Goal: Check status: Check status

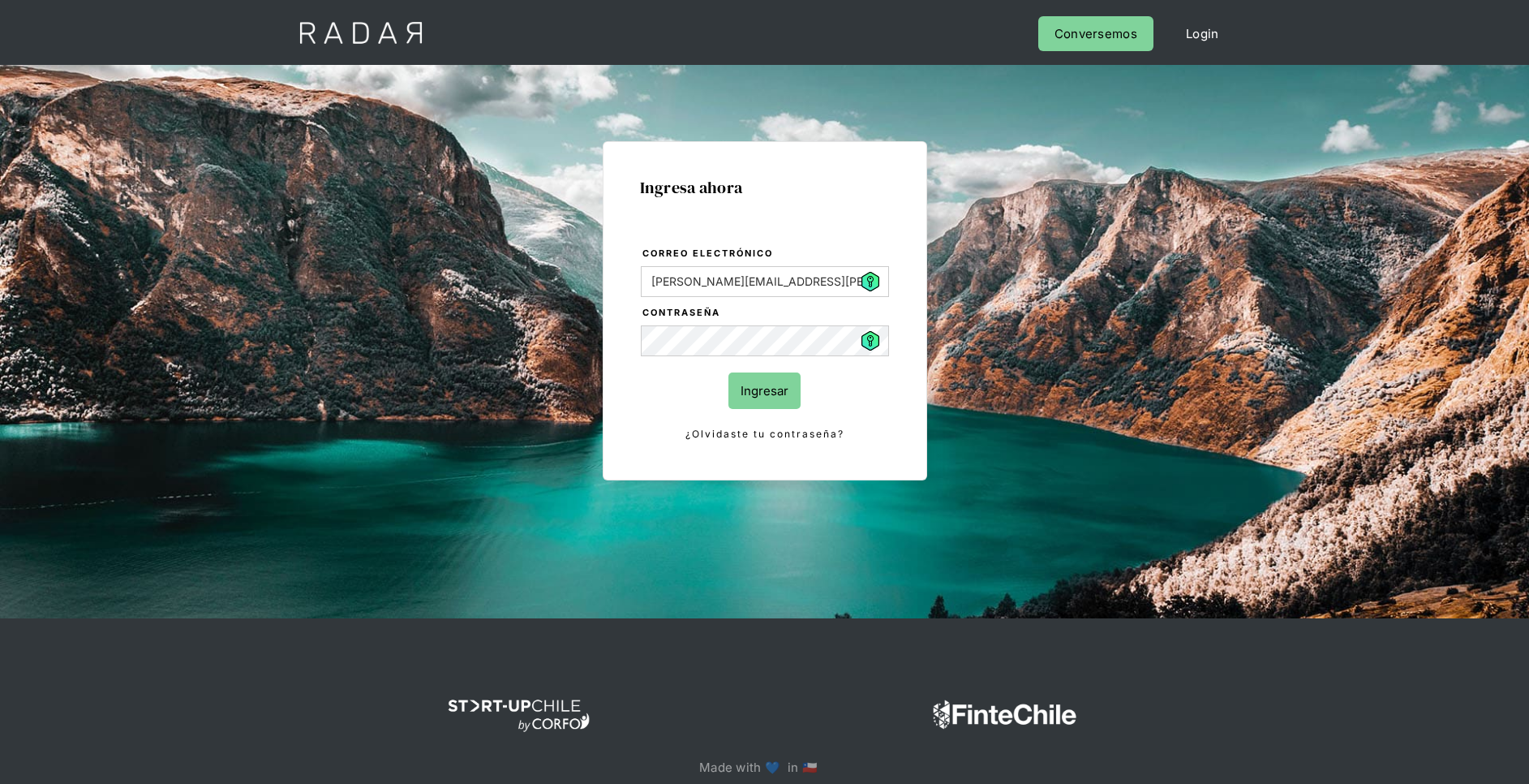
click at [782, 381] on input "Ingresar" at bounding box center [764, 390] width 73 height 37
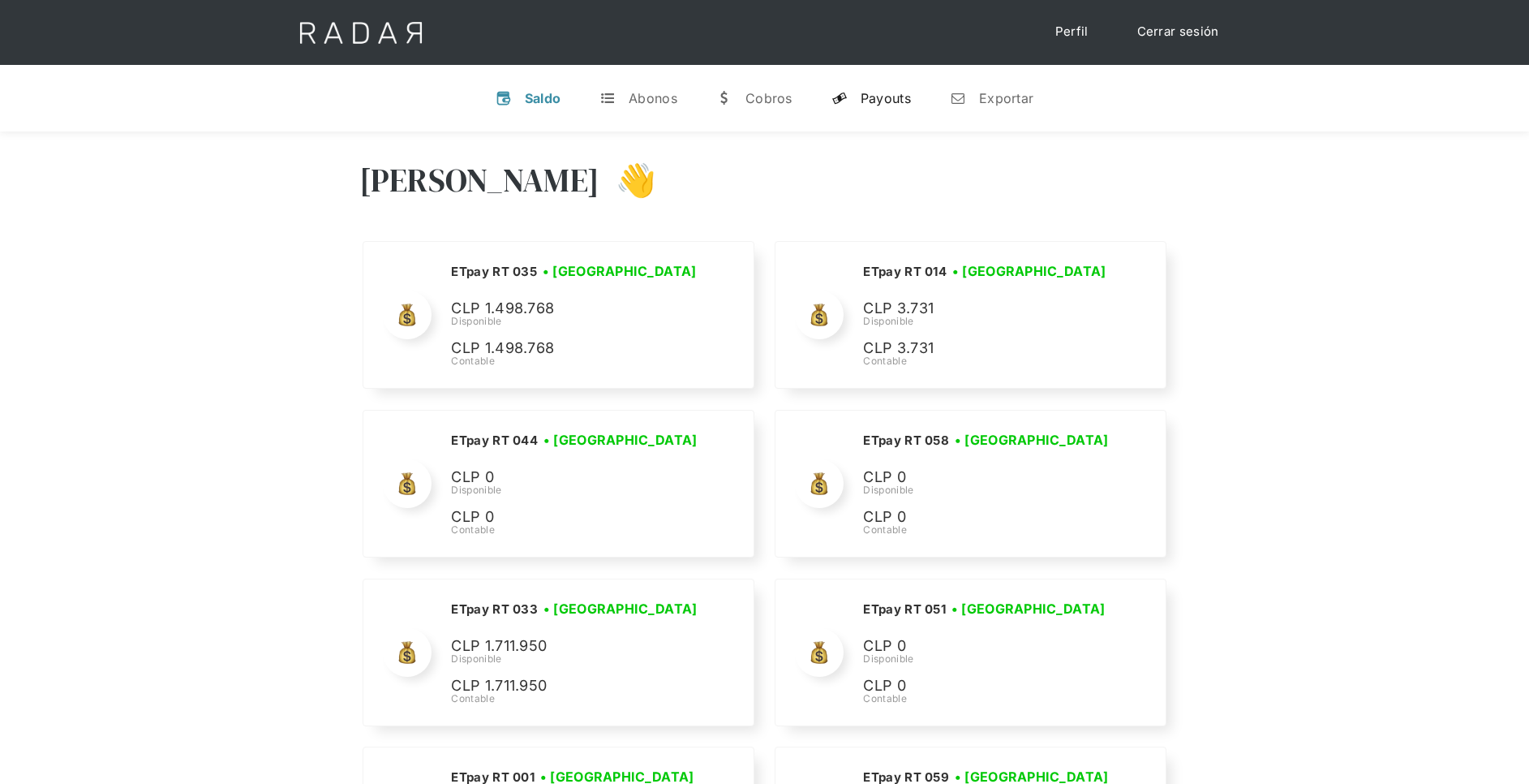
drag, startPoint x: 876, startPoint y: 89, endPoint x: 888, endPoint y: 97, distance: 14.4
click at [876, 90] on div "Payouts" at bounding box center [886, 98] width 51 height 16
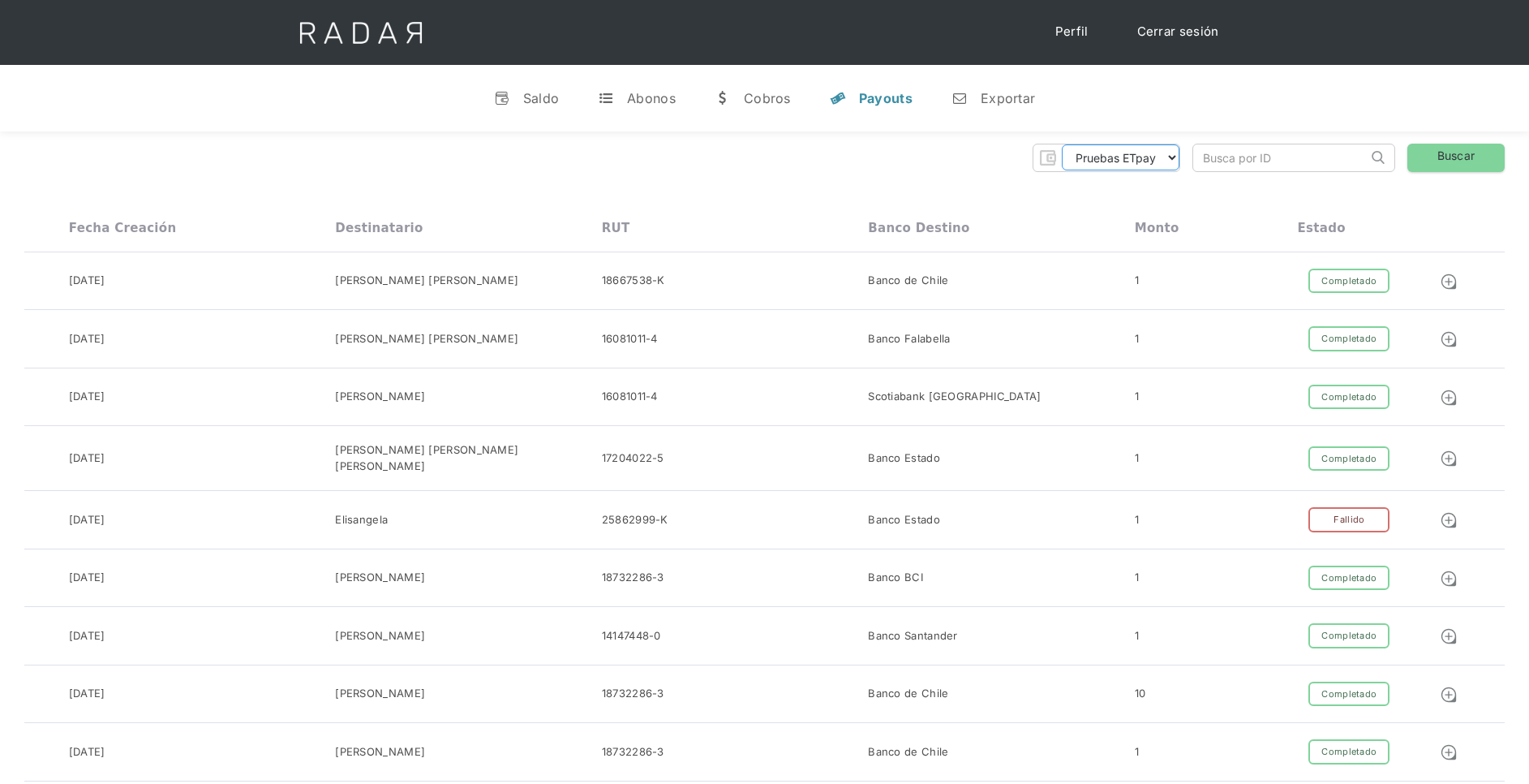
click at [1151, 159] on select "Pruebas ETpay Cuenta 1.000 Cuenta 1.001 Cuenta 1.002 Cuenta 1.003 Cuenta 1.004 …" at bounding box center [1121, 157] width 117 height 26
select select "etpay-cuenta-1001"
click at [1062, 144] on select "Pruebas ETpay Cuenta 1.000 Cuenta 1.001 Cuenta 1.002 Cuenta 1.003 Cuenta 1.004 …" at bounding box center [1121, 157] width 117 height 26
click at [1447, 160] on link "Buscar" at bounding box center [1456, 157] width 97 height 29
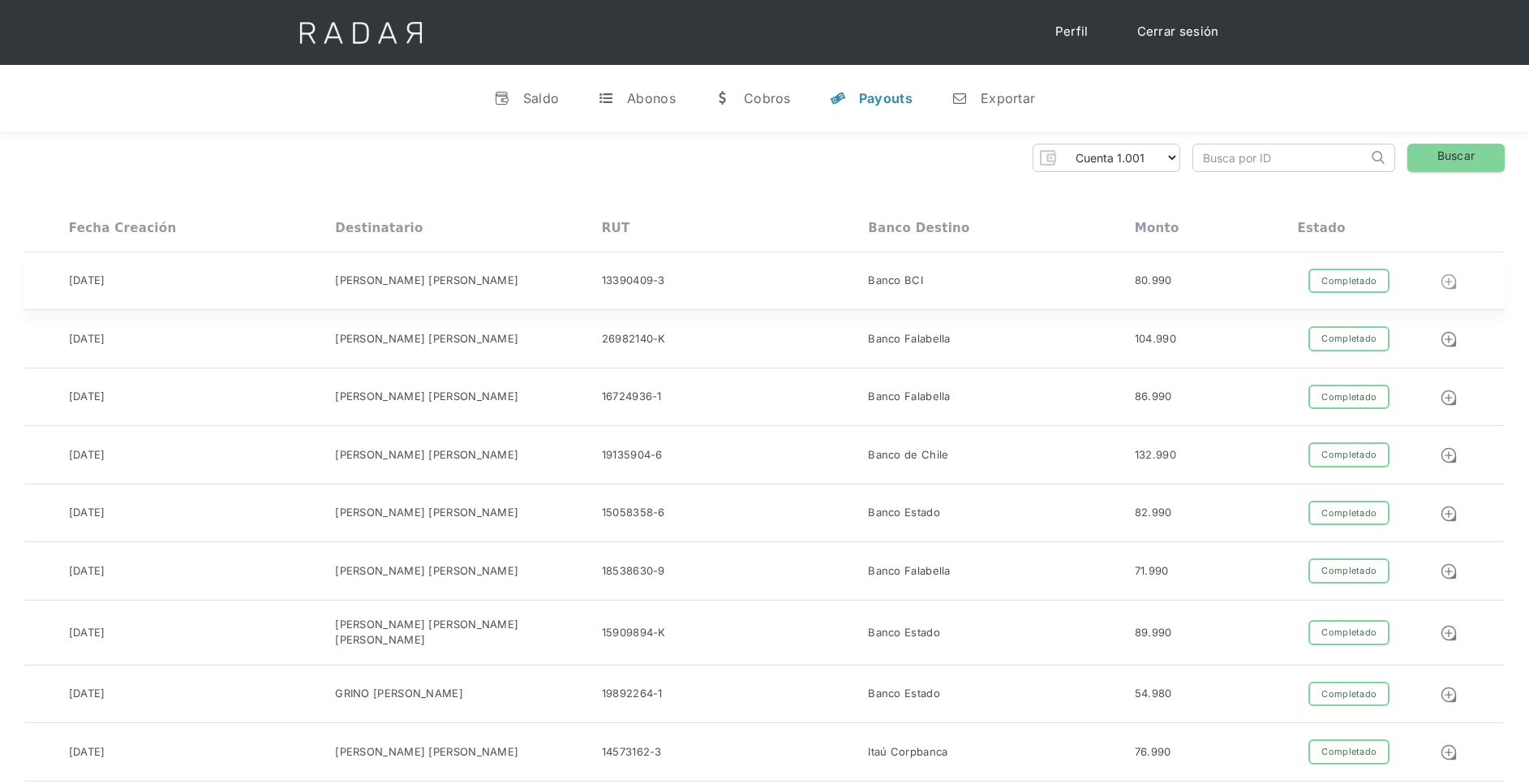
click at [1456, 279] on img at bounding box center [1449, 281] width 18 height 18
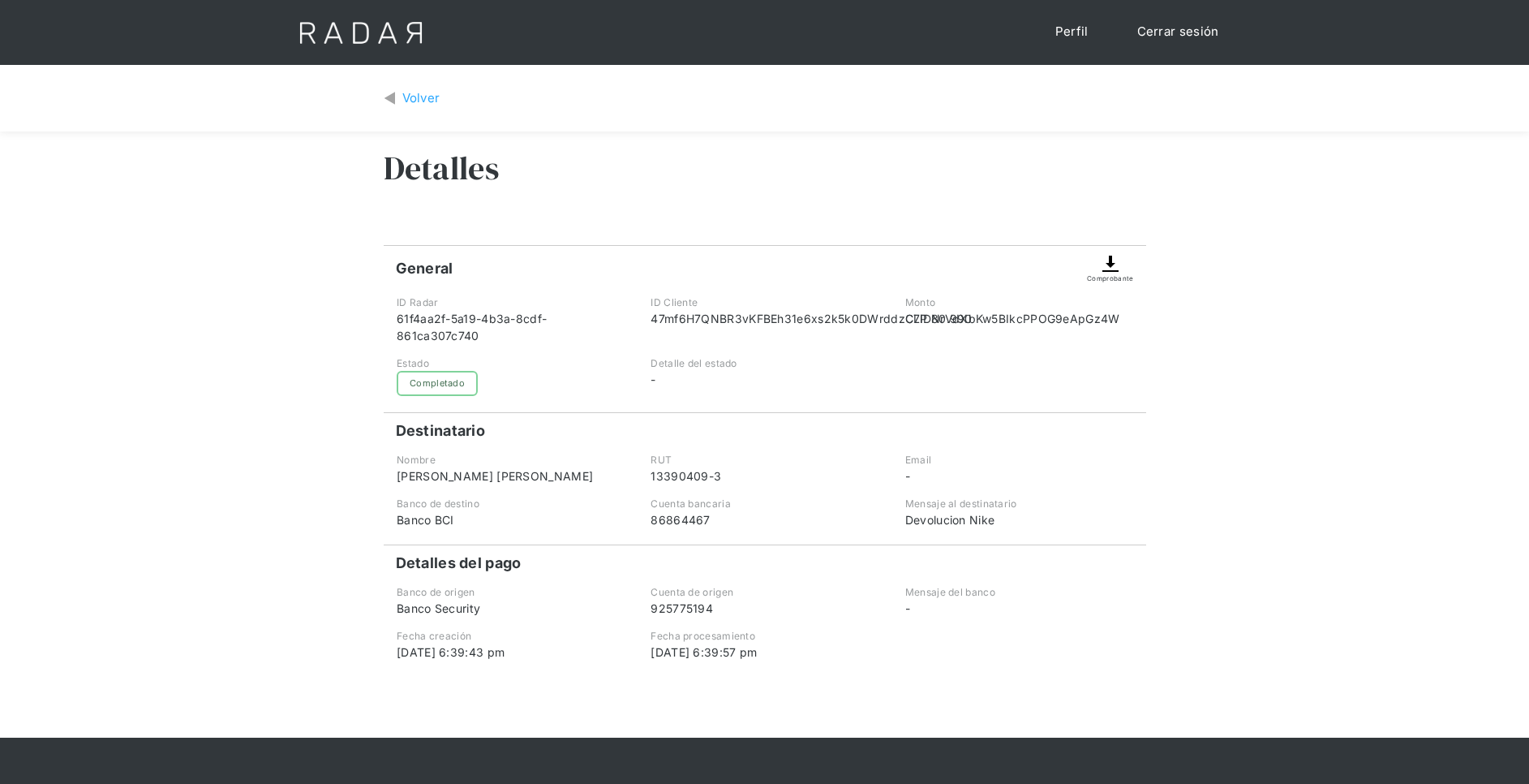
click at [1110, 265] on img at bounding box center [1111, 264] width 20 height 20
